Goal: Information Seeking & Learning: Compare options

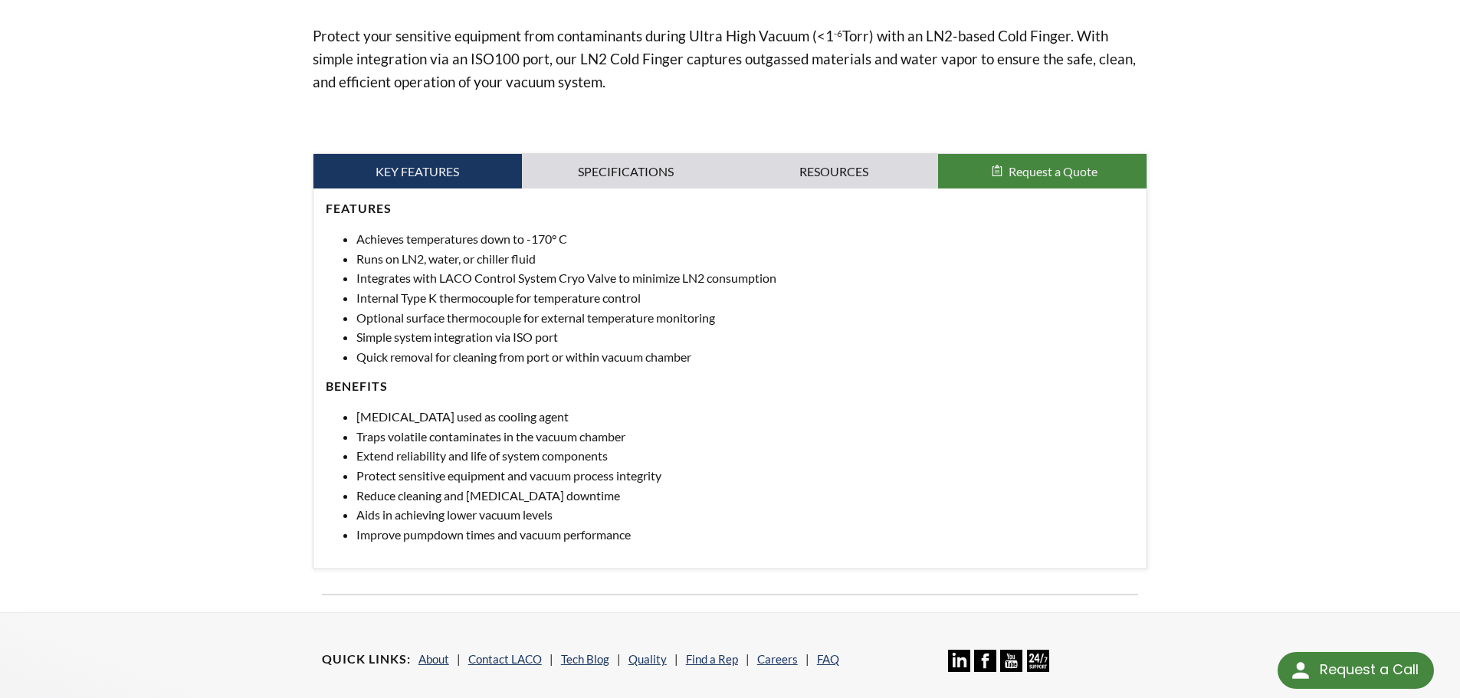
scroll to position [506, 0]
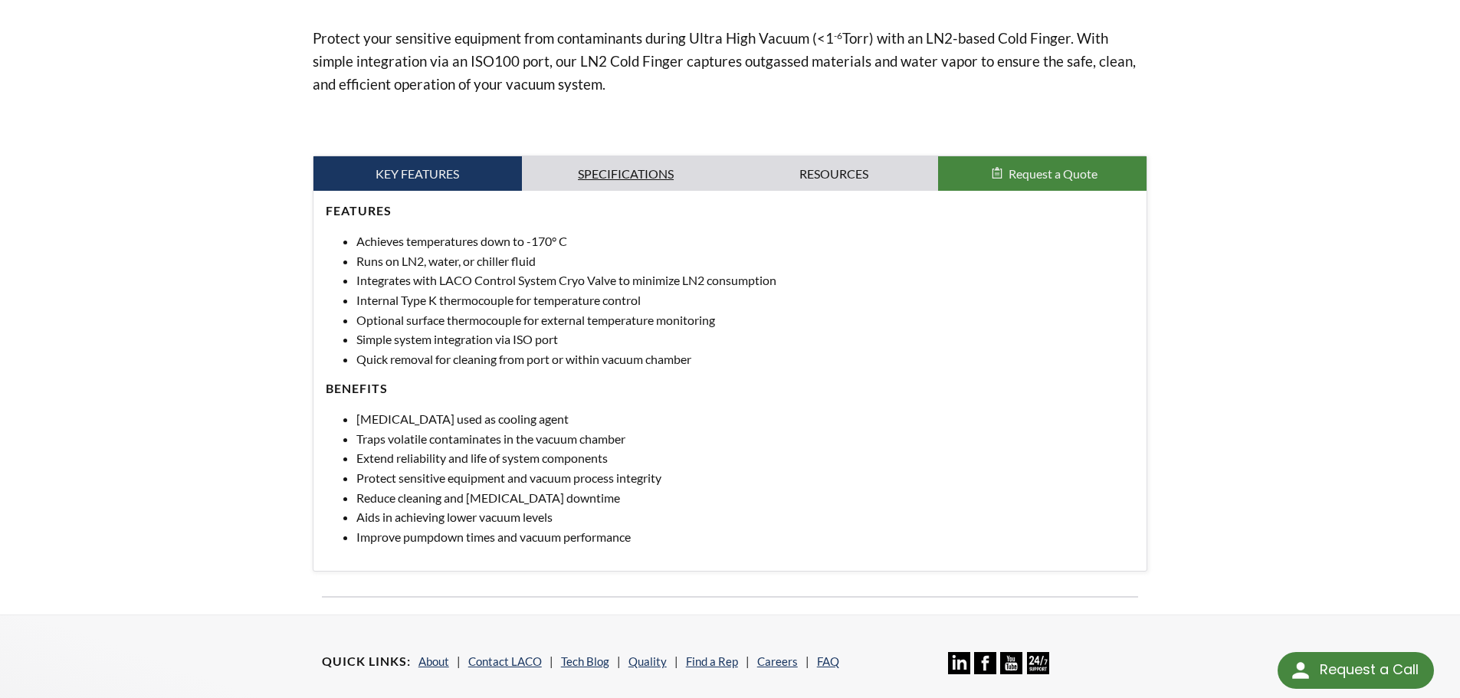
click at [683, 172] on link "Specifications" at bounding box center [626, 173] width 208 height 35
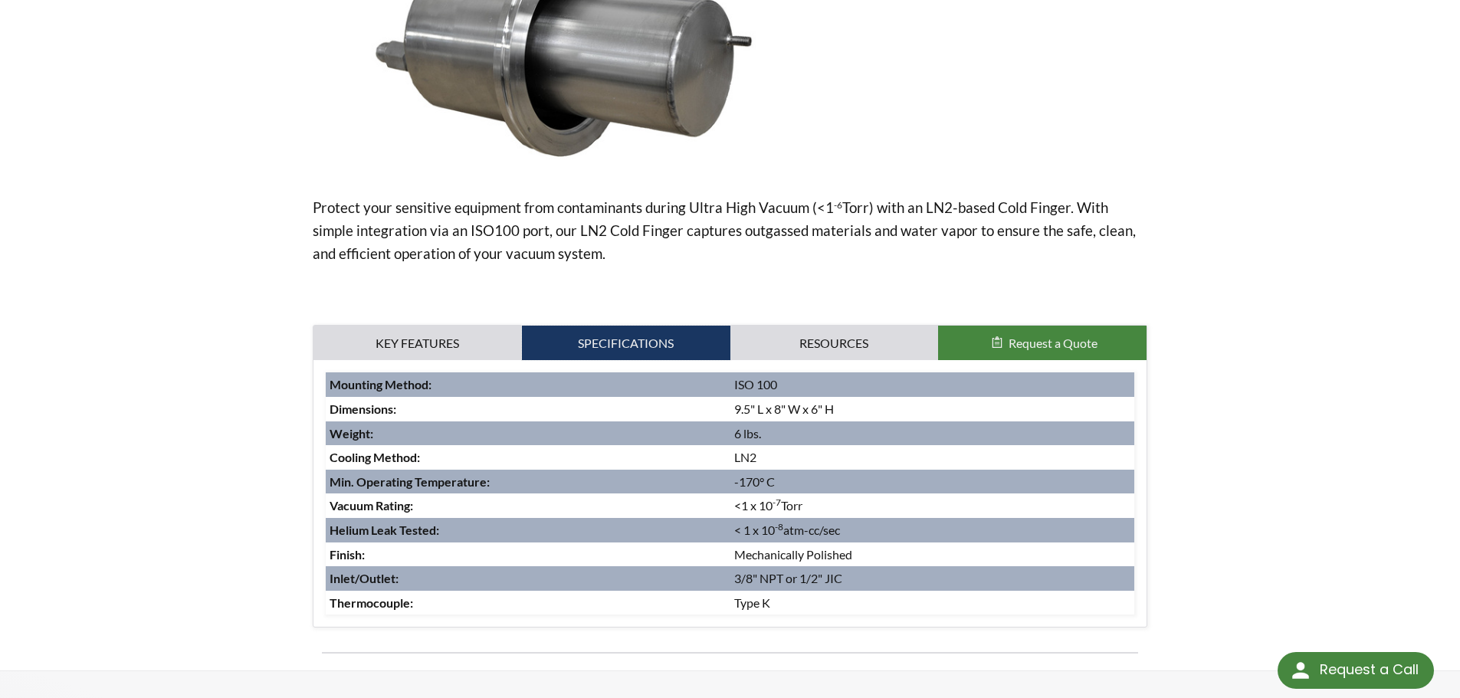
scroll to position [336, 0]
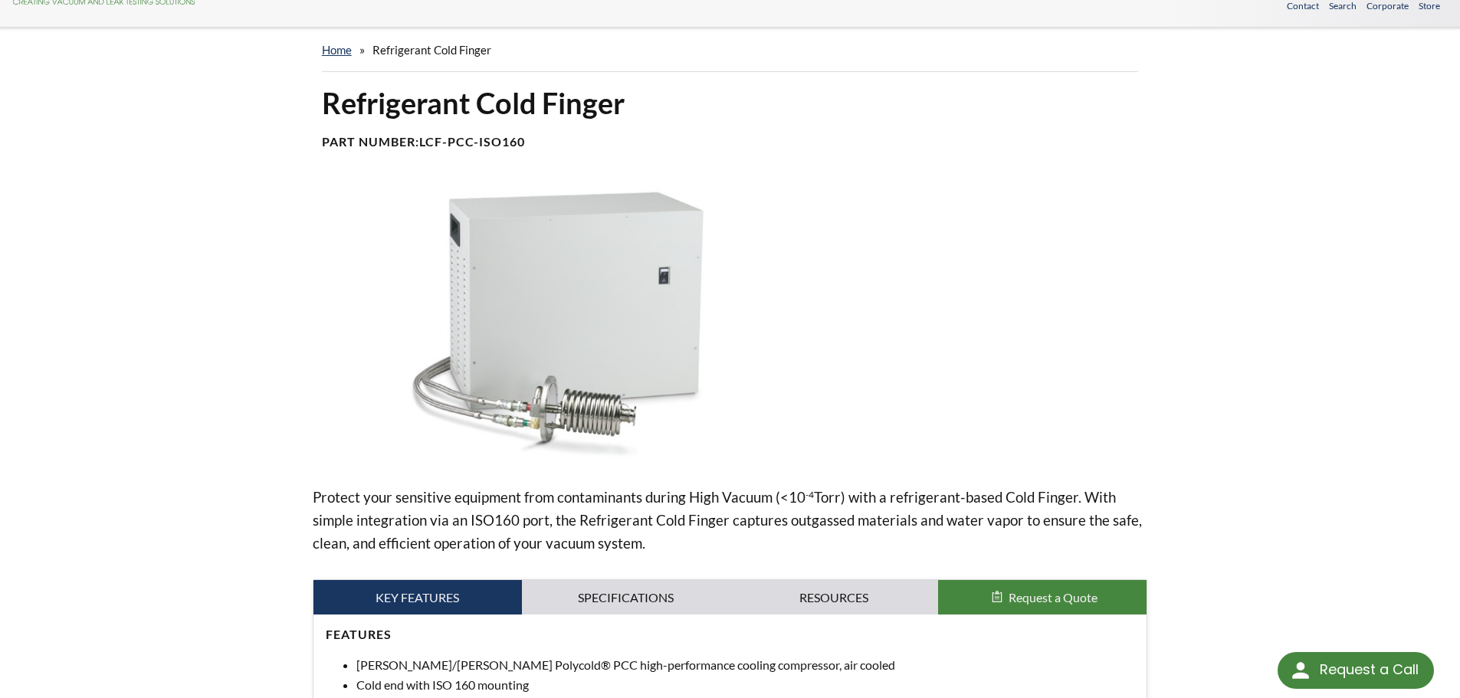
scroll to position [46, 0]
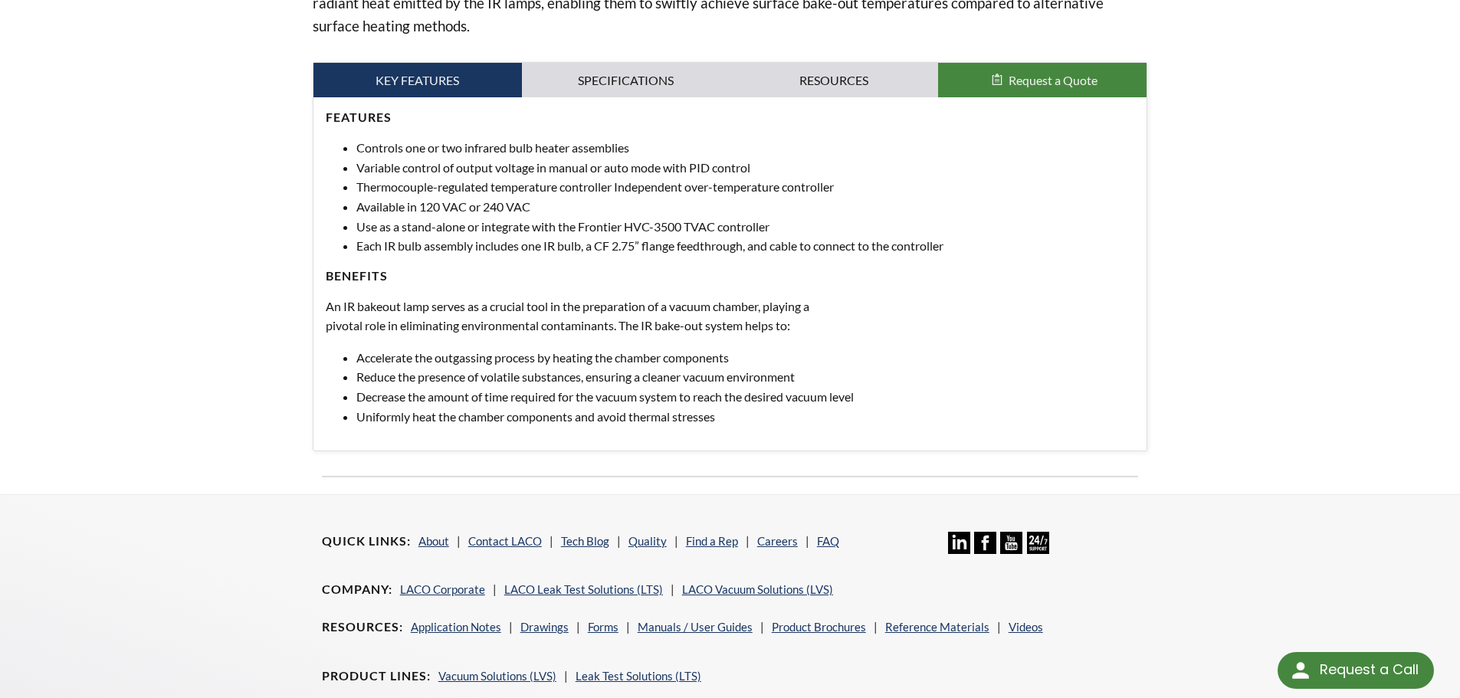
scroll to position [611, 0]
